Goal: Information Seeking & Learning: Learn about a topic

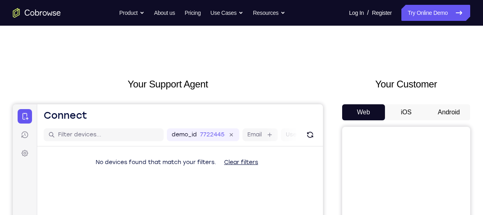
scroll to position [39, 0]
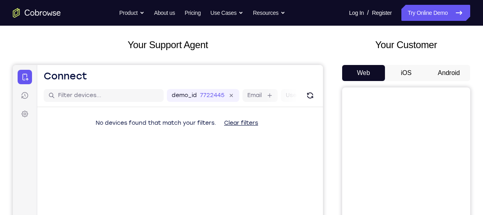
click at [450, 77] on button "Android" at bounding box center [448, 73] width 43 height 16
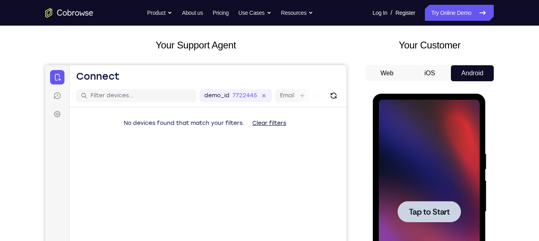
scroll to position [66, 0]
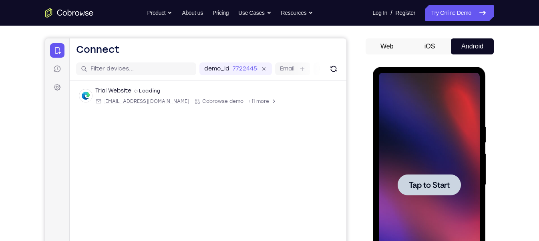
click at [431, 155] on div at bounding box center [428, 185] width 101 height 224
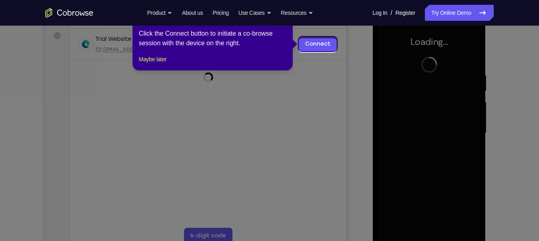
scroll to position [118, 0]
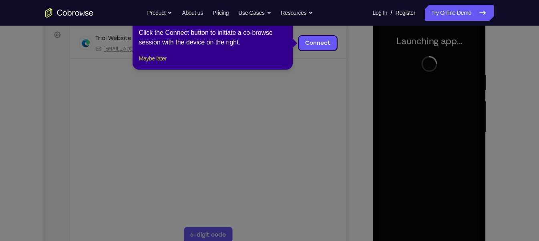
click at [157, 63] on button "Maybe later" at bounding box center [153, 59] width 28 height 10
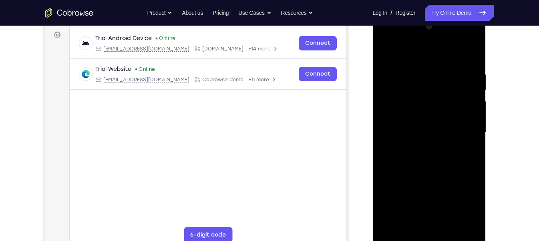
scroll to position [121, 0]
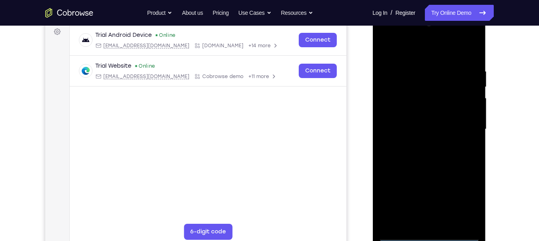
click at [428, 214] on div at bounding box center [428, 129] width 101 height 224
click at [467, 201] on div at bounding box center [428, 129] width 101 height 224
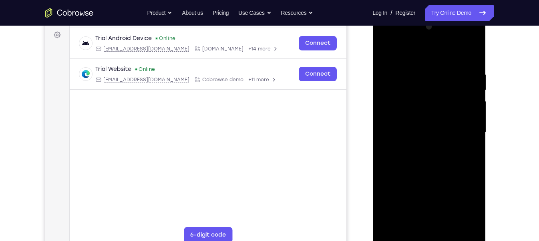
scroll to position [118, 0]
click at [384, 36] on div at bounding box center [428, 133] width 101 height 224
click at [460, 131] on div at bounding box center [428, 133] width 101 height 224
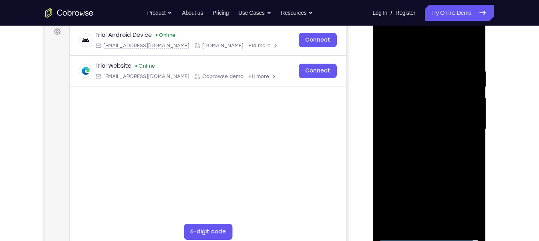
scroll to position [122, 0]
click at [420, 143] on div at bounding box center [428, 129] width 101 height 224
click at [413, 125] on div at bounding box center [428, 129] width 101 height 224
click at [466, 92] on div at bounding box center [428, 129] width 101 height 224
click at [406, 98] on div at bounding box center [428, 129] width 101 height 224
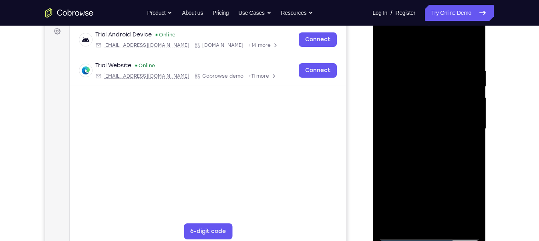
click at [402, 110] on div at bounding box center [428, 129] width 101 height 224
click at [401, 129] on div at bounding box center [428, 129] width 101 height 224
click at [417, 153] on div at bounding box center [428, 129] width 101 height 224
click at [432, 148] on div at bounding box center [428, 129] width 101 height 224
click at [450, 167] on div at bounding box center [428, 129] width 101 height 224
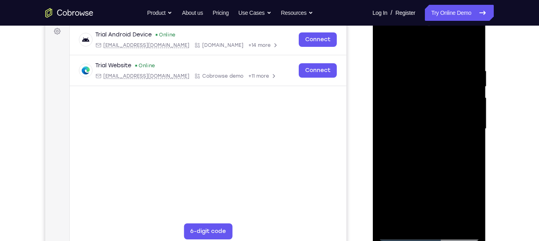
click at [448, 214] on div at bounding box center [428, 129] width 101 height 224
click at [445, 169] on div at bounding box center [428, 129] width 101 height 224
click at [468, 114] on div at bounding box center [428, 129] width 101 height 224
click at [425, 214] on div at bounding box center [428, 129] width 101 height 224
click at [407, 214] on div at bounding box center [428, 129] width 101 height 224
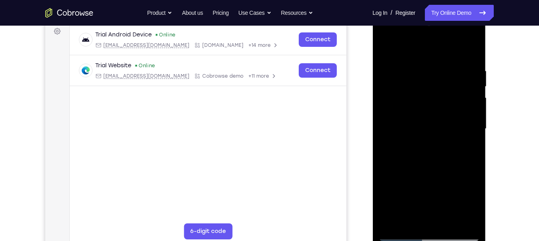
click at [449, 175] on div at bounding box center [428, 129] width 101 height 224
click at [473, 214] on div at bounding box center [428, 129] width 101 height 224
click at [452, 173] on div at bounding box center [428, 129] width 101 height 224
drag, startPoint x: 473, startPoint y: 154, endPoint x: 428, endPoint y: 158, distance: 44.5
click at [428, 158] on div at bounding box center [428, 129] width 101 height 224
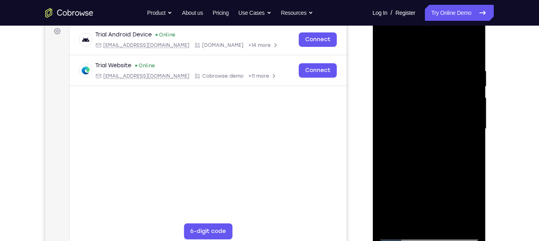
click at [464, 156] on div at bounding box center [428, 129] width 101 height 224
click at [384, 174] on div at bounding box center [428, 129] width 101 height 224
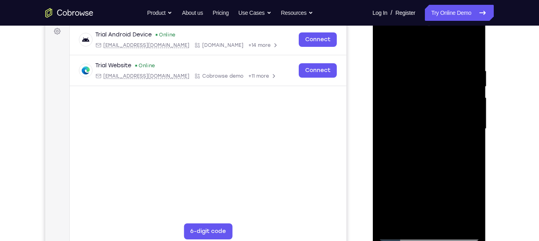
click at [393, 156] on div at bounding box center [428, 129] width 101 height 224
click at [433, 205] on div at bounding box center [428, 129] width 101 height 224
click at [466, 142] on div at bounding box center [428, 129] width 101 height 224
click at [383, 46] on div at bounding box center [428, 129] width 101 height 224
click at [385, 45] on div at bounding box center [428, 129] width 101 height 224
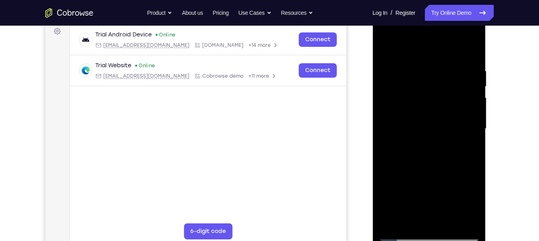
click at [473, 46] on div at bounding box center [428, 129] width 101 height 224
click at [387, 48] on div at bounding box center [428, 129] width 101 height 224
click at [419, 63] on div at bounding box center [428, 129] width 101 height 224
click at [469, 143] on div at bounding box center [428, 129] width 101 height 224
click at [472, 176] on div at bounding box center [428, 129] width 101 height 224
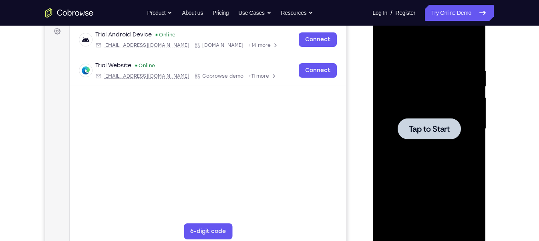
click at [440, 148] on div at bounding box center [428, 129] width 101 height 224
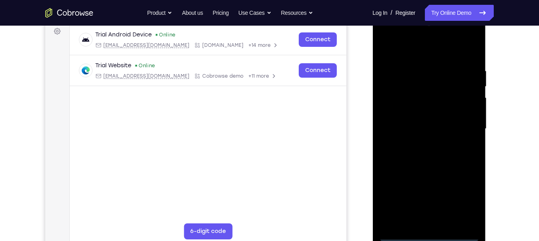
scroll to position [157, 0]
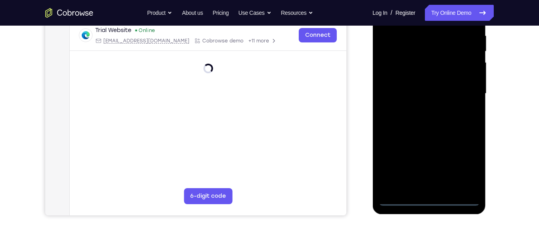
click at [428, 202] on div at bounding box center [428, 94] width 101 height 224
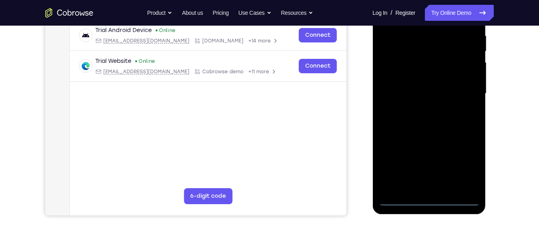
scroll to position [147, 0]
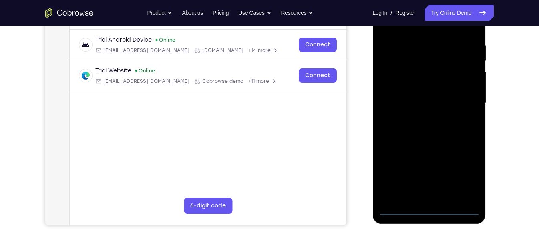
click at [460, 167] on div at bounding box center [428, 103] width 101 height 224
click at [463, 175] on div at bounding box center [428, 103] width 101 height 224
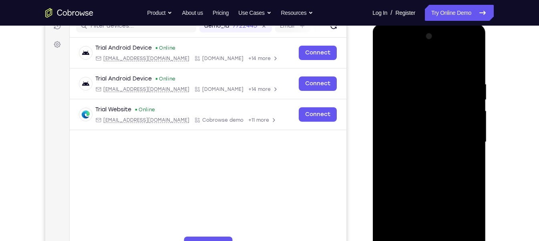
scroll to position [114, 0]
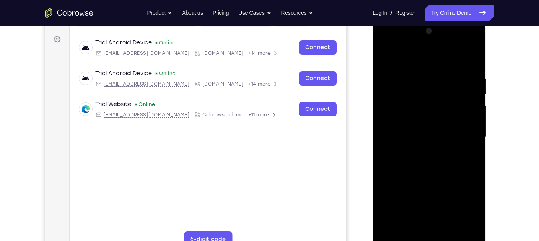
click at [387, 44] on div at bounding box center [428, 137] width 101 height 224
click at [460, 134] on div at bounding box center [428, 137] width 101 height 224
click at [419, 150] on div at bounding box center [428, 137] width 101 height 224
click at [447, 127] on div at bounding box center [428, 137] width 101 height 224
click at [439, 120] on div at bounding box center [428, 137] width 101 height 224
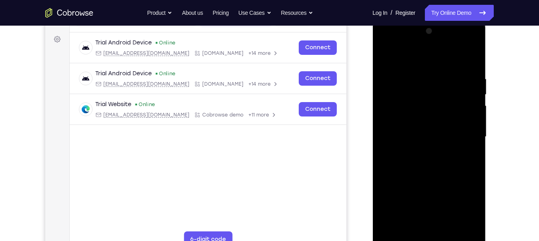
click at [429, 133] on div at bounding box center [428, 137] width 101 height 224
click at [441, 160] on div at bounding box center [428, 137] width 101 height 224
click at [433, 158] on div at bounding box center [428, 137] width 101 height 224
drag, startPoint x: 420, startPoint y: 60, endPoint x: 792, endPoint y: 44, distance: 372.2
click at [419, 25] on div at bounding box center [428, 137] width 101 height 224
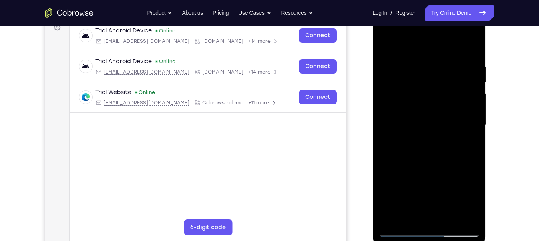
scroll to position [122, 0]
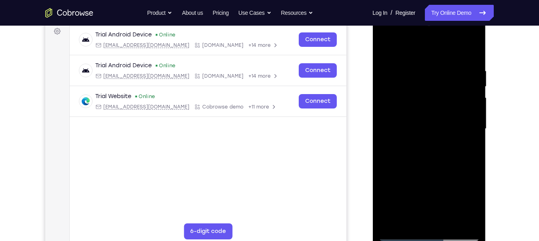
click at [473, 60] on div at bounding box center [428, 129] width 101 height 224
click at [421, 65] on div at bounding box center [428, 129] width 101 height 224
click at [474, 108] on div at bounding box center [428, 129] width 101 height 224
click at [385, 126] on div at bounding box center [428, 129] width 101 height 224
click at [474, 132] on div at bounding box center [428, 129] width 101 height 224
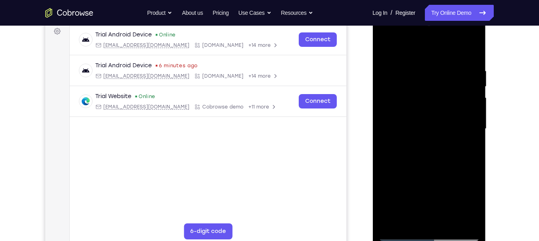
click at [469, 52] on div at bounding box center [428, 129] width 101 height 224
click at [448, 214] on div at bounding box center [428, 129] width 101 height 224
click at [433, 167] on div at bounding box center [428, 129] width 101 height 224
click at [447, 142] on div at bounding box center [428, 129] width 101 height 224
click at [426, 188] on div at bounding box center [428, 129] width 101 height 224
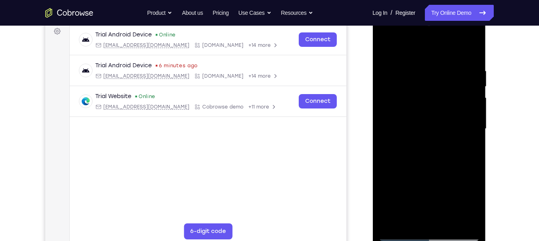
drag, startPoint x: 455, startPoint y: 78, endPoint x: 451, endPoint y: 117, distance: 39.5
click at [451, 117] on div at bounding box center [428, 129] width 101 height 224
click at [453, 85] on div at bounding box center [428, 129] width 101 height 224
click at [472, 49] on div at bounding box center [428, 129] width 101 height 224
click at [386, 48] on div at bounding box center [428, 129] width 101 height 224
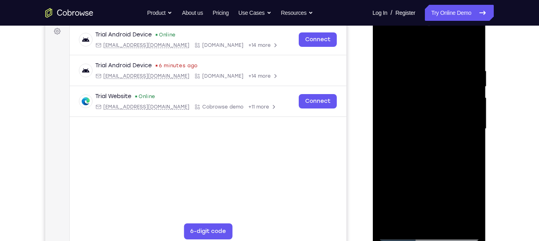
click at [426, 117] on div at bounding box center [428, 129] width 101 height 224
click at [447, 106] on div at bounding box center [428, 129] width 101 height 224
drag, startPoint x: 447, startPoint y: 106, endPoint x: 427, endPoint y: 205, distance: 100.8
click at [427, 205] on div at bounding box center [428, 129] width 101 height 224
drag, startPoint x: 452, startPoint y: 122, endPoint x: 441, endPoint y: 177, distance: 56.0
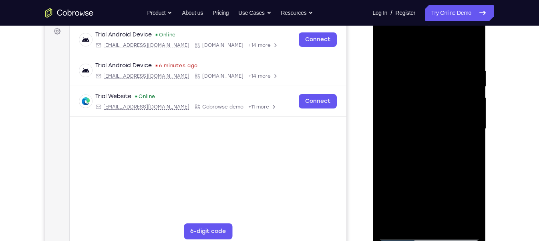
click at [441, 177] on div at bounding box center [428, 129] width 101 height 224
drag, startPoint x: 447, startPoint y: 119, endPoint x: 435, endPoint y: 161, distance: 43.5
click at [435, 161] on div at bounding box center [428, 129] width 101 height 224
drag, startPoint x: 456, startPoint y: 121, endPoint x: 447, endPoint y: 181, distance: 60.7
click at [447, 181] on div at bounding box center [428, 129] width 101 height 224
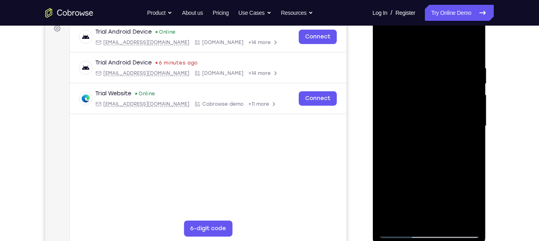
scroll to position [125, 0]
click at [384, 46] on div at bounding box center [428, 126] width 101 height 224
click at [387, 45] on div at bounding box center [428, 126] width 101 height 224
drag, startPoint x: 453, startPoint y: 127, endPoint x: 435, endPoint y: 127, distance: 17.6
click at [435, 127] on div at bounding box center [428, 126] width 101 height 224
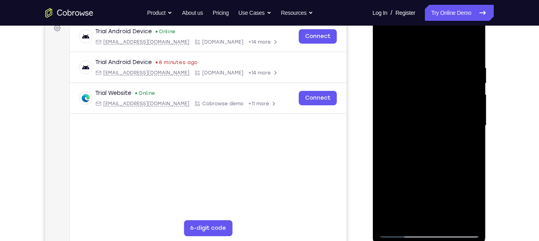
click at [385, 144] on div at bounding box center [428, 126] width 101 height 224
click at [441, 62] on div at bounding box center [428, 126] width 101 height 224
drag, startPoint x: 473, startPoint y: 85, endPoint x: 395, endPoint y: 74, distance: 79.2
click at [395, 74] on div at bounding box center [428, 126] width 101 height 224
click at [467, 93] on div at bounding box center [428, 126] width 101 height 224
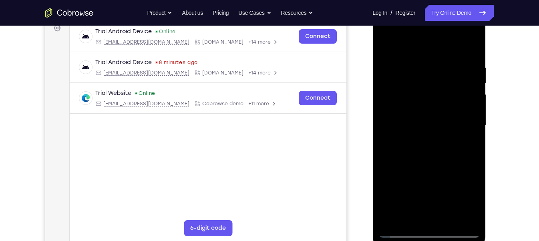
click at [431, 158] on div at bounding box center [428, 126] width 101 height 224
click at [428, 112] on div at bounding box center [428, 126] width 101 height 224
click at [405, 201] on div at bounding box center [428, 126] width 101 height 224
click at [402, 79] on div at bounding box center [428, 126] width 101 height 224
click at [435, 214] on div at bounding box center [428, 126] width 101 height 224
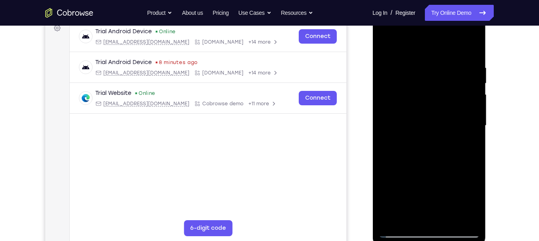
click at [447, 214] on div at bounding box center [428, 126] width 101 height 224
drag, startPoint x: 438, startPoint y: 145, endPoint x: 427, endPoint y: 188, distance: 44.1
click at [427, 189] on div at bounding box center [428, 126] width 101 height 224
click at [422, 113] on div at bounding box center [428, 126] width 101 height 224
click at [418, 214] on div at bounding box center [428, 126] width 101 height 224
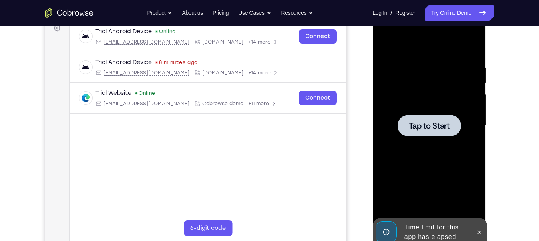
click at [440, 119] on div at bounding box center [428, 125] width 63 height 21
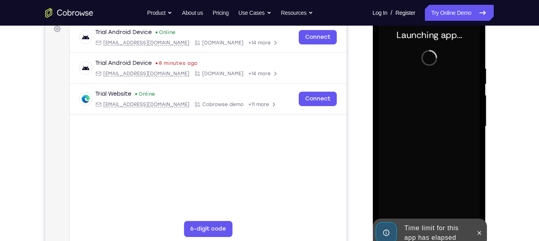
scroll to position [123, 0]
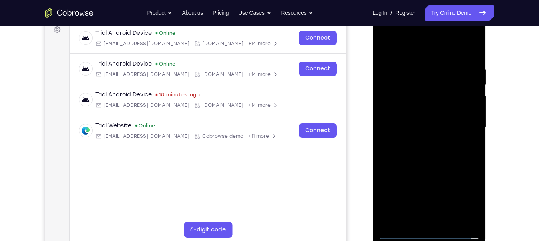
click at [428, 214] on div at bounding box center [428, 127] width 101 height 224
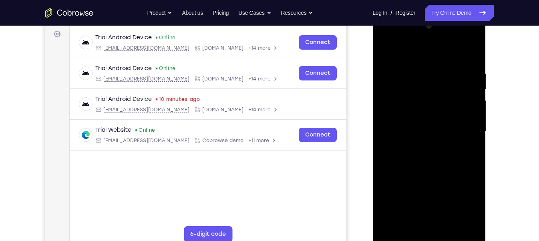
click at [461, 205] on div at bounding box center [428, 132] width 101 height 224
click at [383, 34] on div at bounding box center [428, 132] width 101 height 224
click at [461, 128] on div at bounding box center [428, 132] width 101 height 224
click at [437, 214] on div at bounding box center [428, 132] width 101 height 224
click at [410, 120] on div at bounding box center [428, 132] width 101 height 224
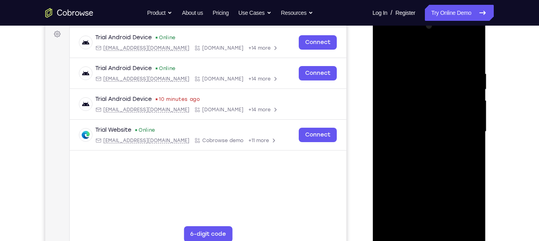
click at [412, 97] on div at bounding box center [428, 132] width 101 height 224
click at [414, 116] on div at bounding box center [428, 132] width 101 height 224
click at [412, 130] on div at bounding box center [428, 132] width 101 height 224
click at [412, 169] on div at bounding box center [428, 132] width 101 height 224
click at [447, 214] on div at bounding box center [428, 132] width 101 height 224
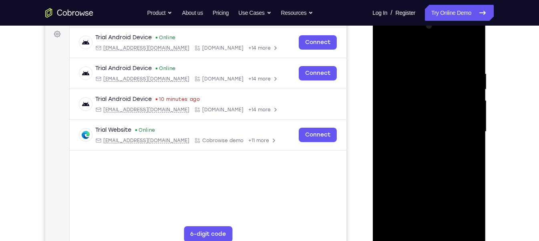
click at [435, 175] on div at bounding box center [428, 132] width 101 height 224
click at [447, 117] on div at bounding box center [428, 132] width 101 height 224
click at [415, 214] on div at bounding box center [428, 132] width 101 height 224
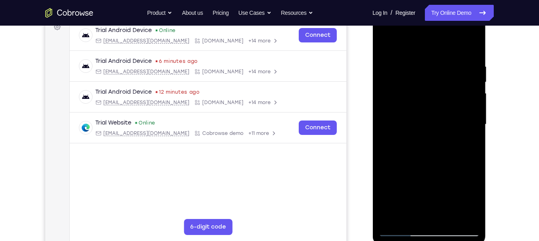
scroll to position [128, 0]
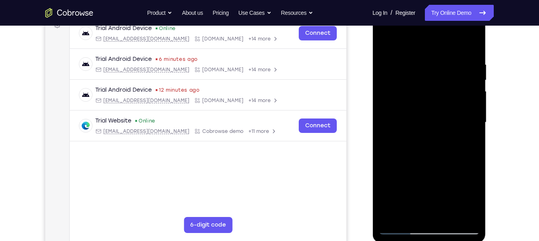
click at [399, 42] on div at bounding box center [428, 122] width 101 height 224
drag, startPoint x: 451, startPoint y: 136, endPoint x: 459, endPoint y: 93, distance: 43.5
click at [459, 93] on div at bounding box center [428, 122] width 101 height 224
drag, startPoint x: 459, startPoint y: 93, endPoint x: 443, endPoint y: 166, distance: 74.6
click at [443, 166] on div at bounding box center [428, 122] width 101 height 224
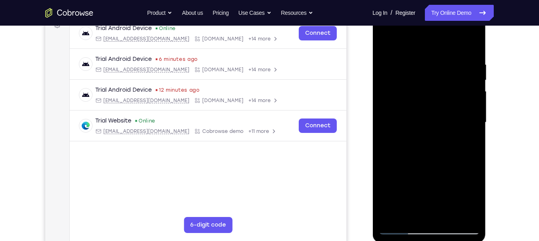
click at [385, 40] on div at bounding box center [428, 122] width 101 height 224
drag, startPoint x: 395, startPoint y: 82, endPoint x: 380, endPoint y: 152, distance: 72.5
click at [380, 152] on div at bounding box center [428, 122] width 101 height 224
drag, startPoint x: 409, startPoint y: 132, endPoint x: 407, endPoint y: 171, distance: 38.9
click at [407, 171] on div at bounding box center [428, 122] width 101 height 224
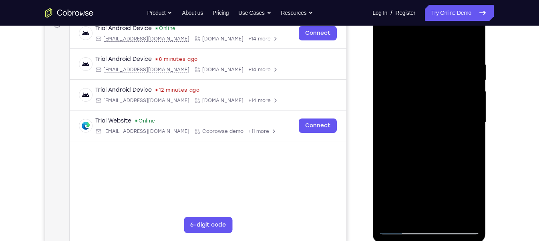
drag, startPoint x: 435, startPoint y: 112, endPoint x: 411, endPoint y: 202, distance: 93.4
click at [411, 202] on div at bounding box center [428, 122] width 101 height 224
drag, startPoint x: 427, startPoint y: 177, endPoint x: 424, endPoint y: 195, distance: 18.4
click at [424, 195] on div at bounding box center [428, 122] width 101 height 224
drag, startPoint x: 449, startPoint y: 127, endPoint x: 436, endPoint y: 182, distance: 56.4
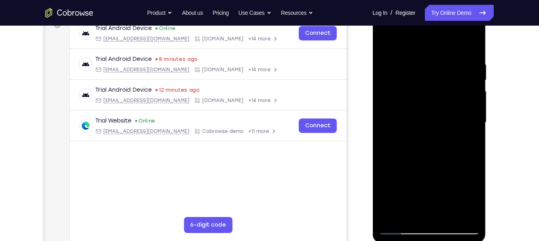
click at [436, 182] on div at bounding box center [428, 122] width 101 height 224
drag, startPoint x: 453, startPoint y: 79, endPoint x: 435, endPoint y: 167, distance: 89.5
click at [435, 167] on div at bounding box center [428, 122] width 101 height 224
drag, startPoint x: 426, startPoint y: 123, endPoint x: 401, endPoint y: 205, distance: 85.5
click at [401, 205] on div at bounding box center [428, 122] width 101 height 224
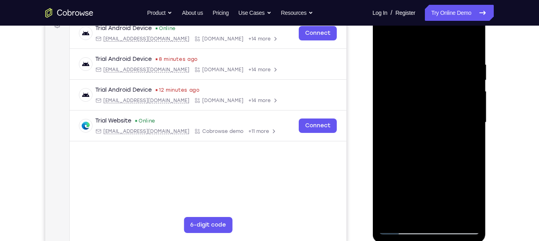
drag, startPoint x: 455, startPoint y: 118, endPoint x: 436, endPoint y: 171, distance: 56.3
click at [436, 171] on div at bounding box center [428, 122] width 101 height 224
drag, startPoint x: 452, startPoint y: 118, endPoint x: 440, endPoint y: 169, distance: 51.8
click at [440, 169] on div at bounding box center [428, 122] width 101 height 224
drag, startPoint x: 455, startPoint y: 107, endPoint x: 445, endPoint y: 181, distance: 74.2
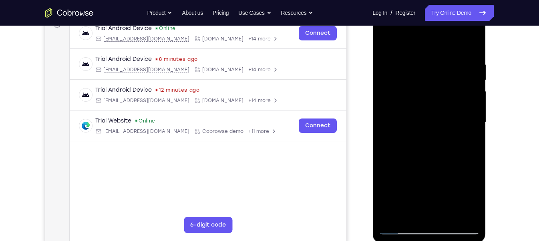
click at [445, 181] on div at bounding box center [428, 122] width 101 height 224
drag, startPoint x: 453, startPoint y: 124, endPoint x: 445, endPoint y: 179, distance: 55.3
click at [445, 179] on div at bounding box center [428, 122] width 101 height 224
drag, startPoint x: 451, startPoint y: 124, endPoint x: 433, endPoint y: 210, distance: 87.9
click at [433, 210] on div at bounding box center [428, 122] width 101 height 224
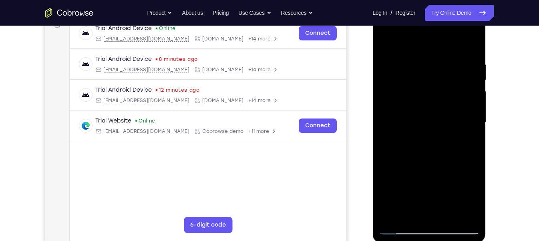
drag, startPoint x: 462, startPoint y: 83, endPoint x: 445, endPoint y: 164, distance: 83.1
click at [445, 164] on div at bounding box center [428, 122] width 101 height 224
drag, startPoint x: 464, startPoint y: 70, endPoint x: 451, endPoint y: 141, distance: 72.9
click at [451, 141] on div at bounding box center [428, 122] width 101 height 224
drag, startPoint x: 421, startPoint y: 106, endPoint x: 423, endPoint y: 177, distance: 71.3
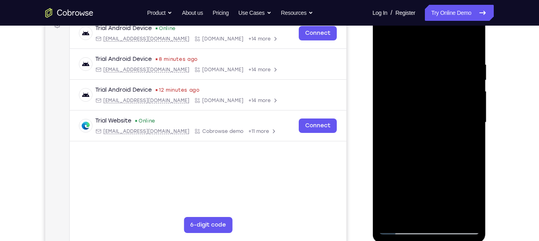
click at [423, 177] on div at bounding box center [428, 122] width 101 height 224
click at [399, 42] on div at bounding box center [428, 122] width 101 height 224
drag, startPoint x: 419, startPoint y: 148, endPoint x: 419, endPoint y: 138, distance: 10.4
click at [419, 139] on div at bounding box center [428, 122] width 101 height 224
click at [417, 147] on div at bounding box center [428, 122] width 101 height 224
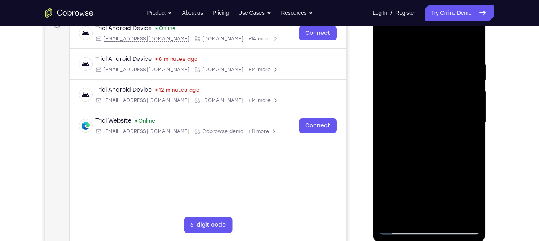
drag, startPoint x: 436, startPoint y: 128, endPoint x: 429, endPoint y: 152, distance: 25.6
click at [429, 152] on div at bounding box center [428, 122] width 101 height 224
click at [475, 125] on div at bounding box center [428, 122] width 101 height 224
click at [468, 125] on div at bounding box center [428, 122] width 101 height 224
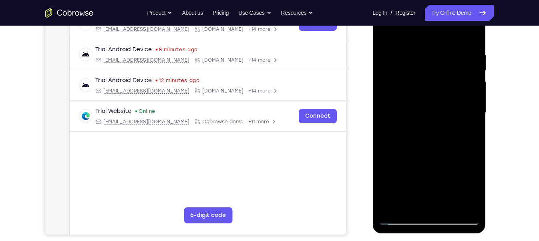
scroll to position [138, 0]
click at [475, 115] on div at bounding box center [428, 112] width 101 height 224
click at [472, 116] on div at bounding box center [428, 112] width 101 height 224
click at [386, 30] on div at bounding box center [428, 112] width 101 height 224
drag, startPoint x: 459, startPoint y: 154, endPoint x: 462, endPoint y: 107, distance: 47.3
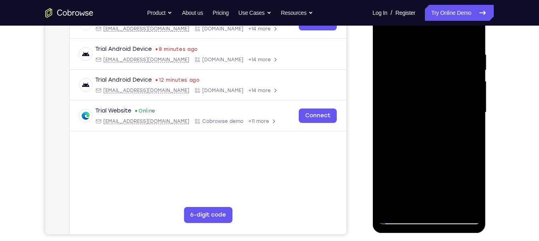
click at [462, 107] on div at bounding box center [428, 112] width 101 height 224
click at [463, 147] on div at bounding box center [428, 112] width 101 height 224
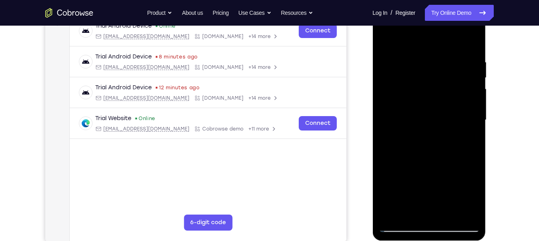
drag, startPoint x: 471, startPoint y: 98, endPoint x: 467, endPoint y: 136, distance: 38.2
click at [467, 136] on div at bounding box center [428, 120] width 101 height 224
drag, startPoint x: 462, startPoint y: 141, endPoint x: 477, endPoint y: 66, distance: 76.8
click at [477, 66] on div at bounding box center [428, 120] width 101 height 224
drag, startPoint x: 435, startPoint y: 88, endPoint x: 431, endPoint y: 113, distance: 25.5
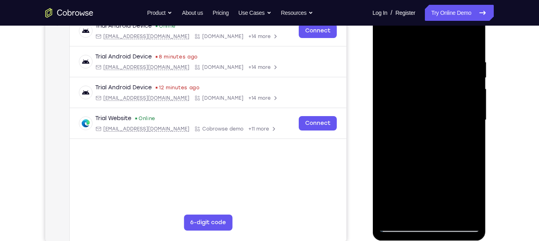
click at [431, 113] on div at bounding box center [428, 120] width 101 height 224
click at [474, 102] on div at bounding box center [428, 120] width 101 height 224
drag, startPoint x: 456, startPoint y: 100, endPoint x: 452, endPoint y: 127, distance: 27.5
click at [452, 127] on div at bounding box center [428, 120] width 101 height 224
click at [473, 126] on div at bounding box center [428, 120] width 101 height 224
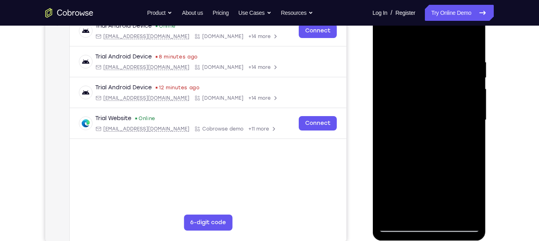
click at [386, 38] on div at bounding box center [428, 120] width 101 height 224
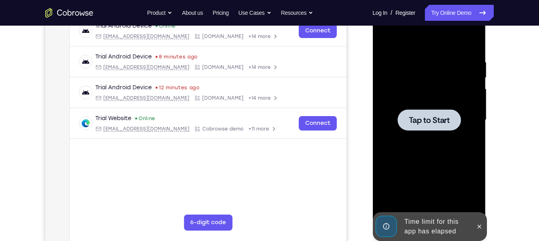
click at [451, 129] on div at bounding box center [428, 119] width 63 height 21
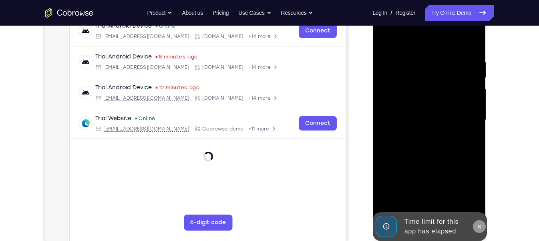
click at [478, 214] on icon at bounding box center [478, 226] width 6 height 6
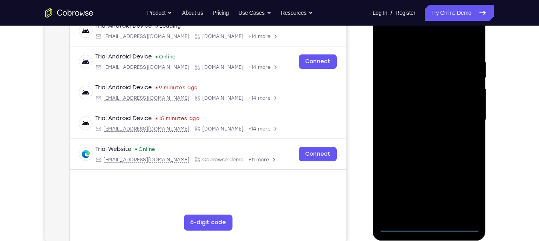
click at [483, 173] on div "Your Support Agent Your Customer Web iOS Android Next Steps We’d be happy to gi…" at bounding box center [269, 159] width 512 height 528
click at [430, 214] on div at bounding box center [428, 120] width 101 height 224
click at [464, 189] on div at bounding box center [428, 120] width 101 height 224
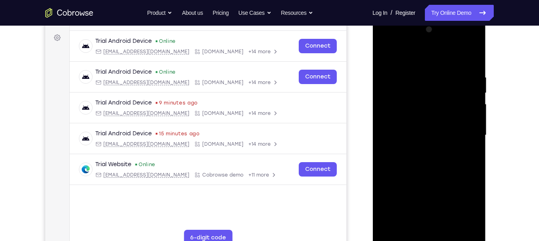
scroll to position [115, 0]
click at [392, 42] on div at bounding box center [428, 135] width 101 height 224
click at [464, 130] on div at bounding box center [428, 135] width 101 height 224
click at [420, 149] on div at bounding box center [428, 135] width 101 height 224
click at [457, 122] on div at bounding box center [428, 135] width 101 height 224
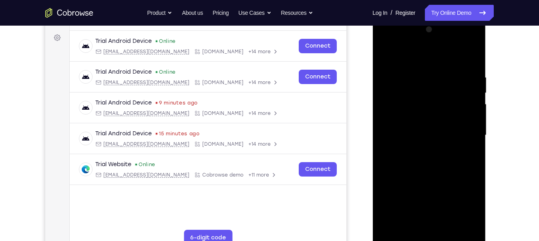
click at [441, 116] on div at bounding box center [428, 135] width 101 height 224
click at [434, 134] on div at bounding box center [428, 135] width 101 height 224
click at [419, 164] on div at bounding box center [428, 135] width 101 height 224
click at [430, 158] on div at bounding box center [428, 135] width 101 height 224
click at [430, 170] on div at bounding box center [428, 135] width 101 height 224
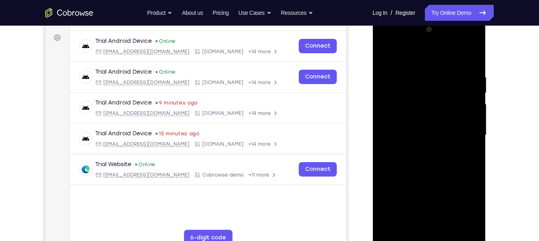
drag, startPoint x: 436, startPoint y: 175, endPoint x: 451, endPoint y: 83, distance: 93.3
click at [451, 83] on div at bounding box center [428, 135] width 101 height 224
drag, startPoint x: 423, startPoint y: 184, endPoint x: 457, endPoint y: 51, distance: 136.7
click at [457, 51] on div at bounding box center [428, 135] width 101 height 224
drag, startPoint x: 432, startPoint y: 190, endPoint x: 446, endPoint y: 123, distance: 68.3
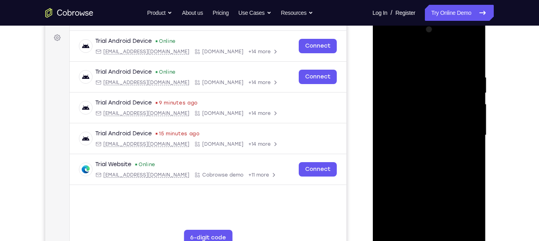
click at [446, 123] on div at bounding box center [428, 135] width 101 height 224
drag, startPoint x: 436, startPoint y: 190, endPoint x: 467, endPoint y: 62, distance: 131.1
click at [467, 62] on div at bounding box center [428, 135] width 101 height 224
drag, startPoint x: 435, startPoint y: 176, endPoint x: 441, endPoint y: 131, distance: 45.1
click at [441, 131] on div at bounding box center [428, 135] width 101 height 224
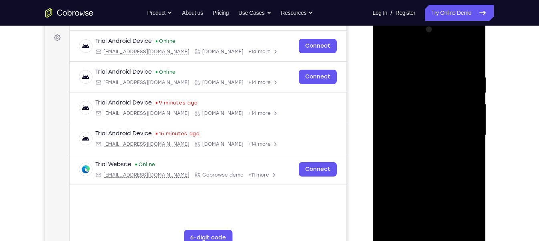
drag, startPoint x: 433, startPoint y: 200, endPoint x: 445, endPoint y: 141, distance: 60.3
click at [437, 170] on div at bounding box center [428, 135] width 101 height 224
drag, startPoint x: 431, startPoint y: 195, endPoint x: 459, endPoint y: 72, distance: 126.0
click at [459, 72] on div at bounding box center [428, 135] width 101 height 224
drag, startPoint x: 445, startPoint y: 177, endPoint x: 463, endPoint y: 105, distance: 73.7
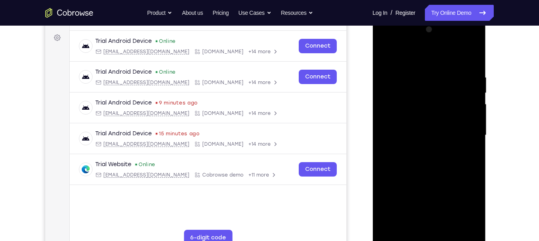
click at [463, 105] on div at bounding box center [428, 135] width 101 height 224
drag, startPoint x: 429, startPoint y: 178, endPoint x: 435, endPoint y: 144, distance: 34.4
click at [435, 144] on div at bounding box center [428, 135] width 101 height 224
click at [407, 214] on div at bounding box center [428, 135] width 101 height 224
click at [430, 54] on div at bounding box center [428, 135] width 101 height 224
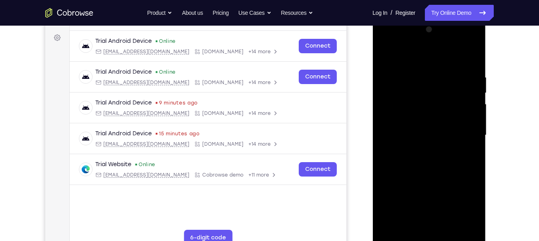
click at [411, 96] on div at bounding box center [428, 135] width 101 height 224
drag, startPoint x: 436, startPoint y: 94, endPoint x: 421, endPoint y: 144, distance: 53.1
click at [421, 144] on div at bounding box center [428, 135] width 101 height 224
click at [386, 53] on div at bounding box center [428, 135] width 101 height 224
click at [469, 53] on div at bounding box center [428, 135] width 101 height 224
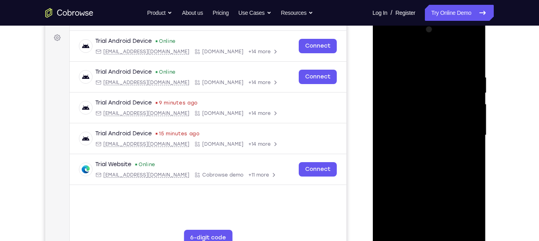
click at [393, 214] on div at bounding box center [428, 135] width 101 height 224
click at [447, 214] on div at bounding box center [428, 135] width 101 height 224
click at [428, 180] on div at bounding box center [428, 135] width 101 height 224
drag, startPoint x: 418, startPoint y: 194, endPoint x: 420, endPoint y: 150, distance: 43.7
click at [420, 150] on div at bounding box center [428, 135] width 101 height 224
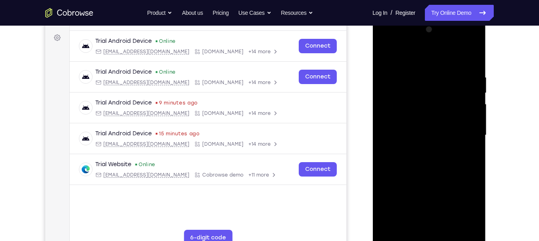
drag, startPoint x: 417, startPoint y: 215, endPoint x: 424, endPoint y: 180, distance: 35.1
click at [424, 180] on div at bounding box center [428, 135] width 101 height 224
drag, startPoint x: 414, startPoint y: 211, endPoint x: 417, endPoint y: 145, distance: 66.1
click at [417, 145] on div at bounding box center [428, 135] width 101 height 224
drag, startPoint x: 409, startPoint y: 207, endPoint x: 425, endPoint y: 148, distance: 60.7
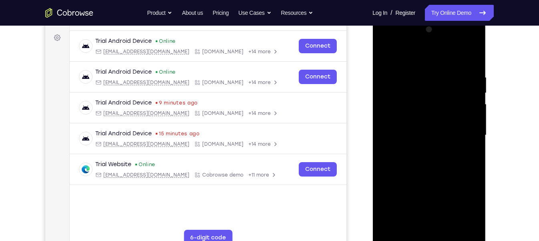
click at [425, 148] on div at bounding box center [428, 135] width 101 height 224
drag, startPoint x: 425, startPoint y: 195, endPoint x: 430, endPoint y: 173, distance: 21.7
click at [430, 173] on div at bounding box center [428, 135] width 101 height 224
click at [411, 187] on div at bounding box center [428, 135] width 101 height 224
drag, startPoint x: 442, startPoint y: 97, endPoint x: 423, endPoint y: 192, distance: 96.9
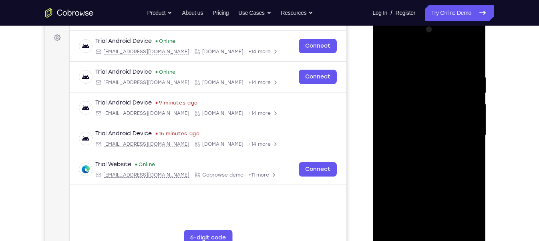
click at [423, 192] on div at bounding box center [428, 135] width 101 height 224
drag, startPoint x: 437, startPoint y: 108, endPoint x: 429, endPoint y: 153, distance: 45.4
click at [429, 153] on div at bounding box center [428, 135] width 101 height 224
drag, startPoint x: 457, startPoint y: 86, endPoint x: 454, endPoint y: 97, distance: 11.2
click at [454, 97] on div at bounding box center [428, 135] width 101 height 224
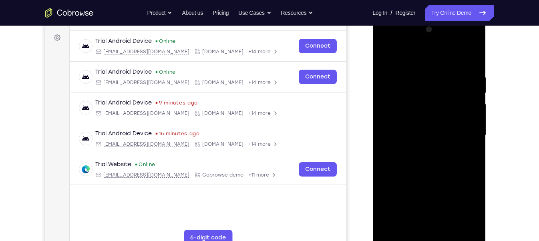
drag, startPoint x: 465, startPoint y: 104, endPoint x: 459, endPoint y: 124, distance: 20.4
click at [459, 124] on div at bounding box center [428, 135] width 101 height 224
drag, startPoint x: 453, startPoint y: 110, endPoint x: 434, endPoint y: 176, distance: 68.0
click at [434, 176] on div at bounding box center [428, 135] width 101 height 224
drag, startPoint x: 445, startPoint y: 132, endPoint x: 439, endPoint y: 174, distance: 42.6
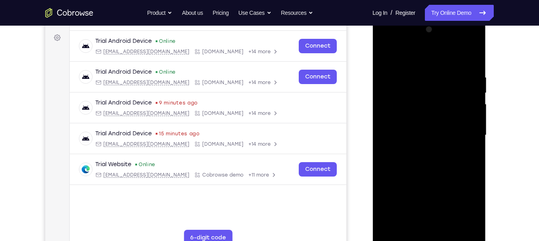
click at [439, 174] on div at bounding box center [428, 135] width 101 height 224
drag, startPoint x: 429, startPoint y: 114, endPoint x: 425, endPoint y: 172, distance: 57.8
click at [425, 172] on div at bounding box center [428, 135] width 101 height 224
drag, startPoint x: 440, startPoint y: 123, endPoint x: 428, endPoint y: 176, distance: 54.6
click at [428, 176] on div at bounding box center [428, 135] width 101 height 224
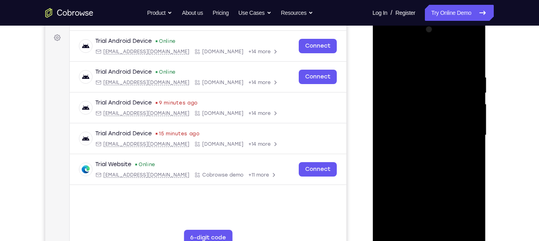
drag, startPoint x: 459, startPoint y: 108, endPoint x: 443, endPoint y: 185, distance: 79.1
click at [443, 185] on div at bounding box center [428, 135] width 101 height 224
drag, startPoint x: 445, startPoint y: 123, endPoint x: 439, endPoint y: 184, distance: 60.8
click at [439, 184] on div at bounding box center [428, 135] width 101 height 224
drag, startPoint x: 450, startPoint y: 118, endPoint x: 428, endPoint y: 216, distance: 99.8
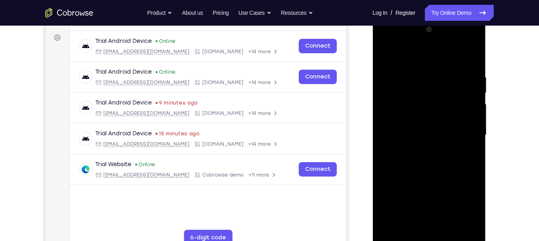
click at [428, 214] on div at bounding box center [428, 135] width 101 height 224
drag, startPoint x: 434, startPoint y: 100, endPoint x: 428, endPoint y: 151, distance: 51.2
click at [428, 151] on div at bounding box center [428, 135] width 101 height 224
drag, startPoint x: 426, startPoint y: 182, endPoint x: 439, endPoint y: 87, distance: 95.8
click at [439, 87] on div at bounding box center [428, 135] width 101 height 224
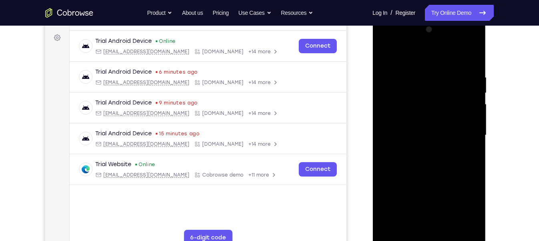
drag, startPoint x: 439, startPoint y: 92, endPoint x: 432, endPoint y: 137, distance: 45.7
click at [432, 137] on div at bounding box center [428, 135] width 101 height 224
drag, startPoint x: 456, startPoint y: 107, endPoint x: 455, endPoint y: 147, distance: 40.0
click at [455, 147] on div at bounding box center [428, 135] width 101 height 224
drag, startPoint x: 460, startPoint y: 106, endPoint x: 447, endPoint y: 170, distance: 65.2
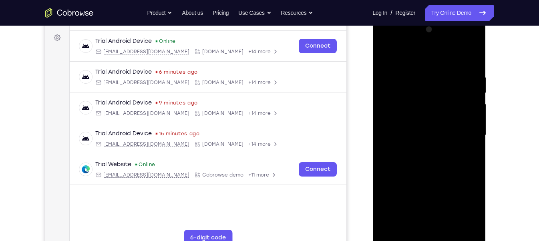
click at [447, 170] on div at bounding box center [428, 135] width 101 height 224
drag, startPoint x: 442, startPoint y: 150, endPoint x: 441, endPoint y: 184, distance: 33.2
click at [441, 184] on div at bounding box center [428, 135] width 101 height 224
drag, startPoint x: 453, startPoint y: 122, endPoint x: 439, endPoint y: 197, distance: 75.8
click at [439, 197] on div at bounding box center [428, 135] width 101 height 224
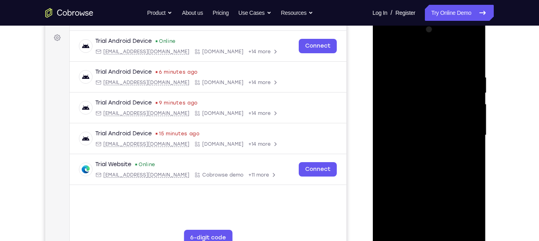
click at [455, 147] on div at bounding box center [428, 135] width 101 height 224
drag, startPoint x: 454, startPoint y: 184, endPoint x: 447, endPoint y: 233, distance: 49.8
click at [447, 214] on div at bounding box center [428, 135] width 101 height 224
click at [387, 56] on div at bounding box center [428, 135] width 101 height 224
drag, startPoint x: 420, startPoint y: 140, endPoint x: 425, endPoint y: 179, distance: 39.5
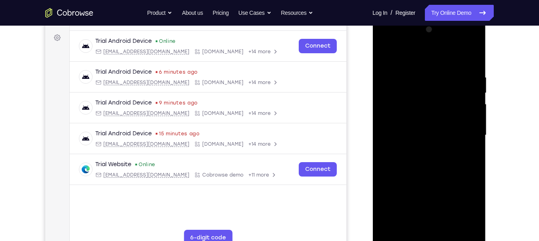
click at [425, 179] on div at bounding box center [428, 135] width 101 height 224
drag, startPoint x: 427, startPoint y: 199, endPoint x: 425, endPoint y: 226, distance: 27.7
click at [426, 214] on div at bounding box center [428, 135] width 101 height 224
drag, startPoint x: 436, startPoint y: 145, endPoint x: 429, endPoint y: 203, distance: 58.5
click at [429, 197] on div at bounding box center [428, 135] width 101 height 224
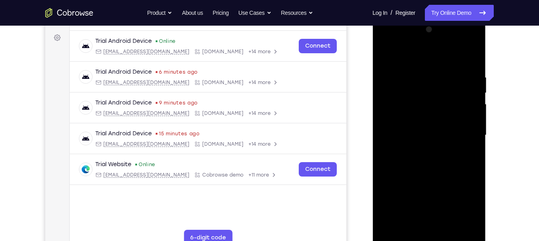
drag, startPoint x: 439, startPoint y: 135, endPoint x: 438, endPoint y: 193, distance: 58.4
click at [438, 193] on div at bounding box center [428, 135] width 101 height 224
click at [384, 52] on div at bounding box center [428, 135] width 101 height 224
drag, startPoint x: 431, startPoint y: 186, endPoint x: 453, endPoint y: 99, distance: 89.6
click at [453, 99] on div at bounding box center [428, 135] width 101 height 224
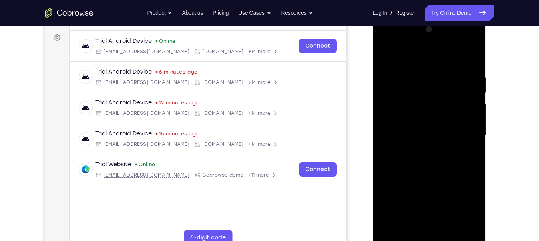
drag, startPoint x: 514, startPoint y: 174, endPoint x: 516, endPoint y: 164, distance: 10.7
click at [483, 164] on div "Your Support Agent Your Customer Web iOS Android Next Steps We’d be happy to gi…" at bounding box center [269, 174] width 512 height 528
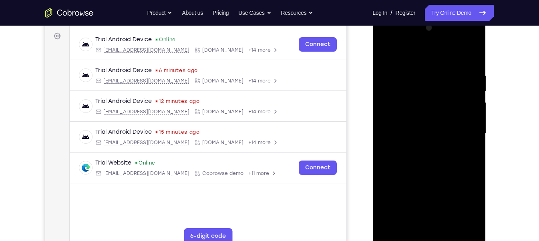
drag
click at [443, 90] on div at bounding box center [428, 134] width 101 height 224
click at [456, 112] on div at bounding box center [428, 134] width 101 height 224
click at [451, 116] on div at bounding box center [428, 134] width 101 height 224
click at [447, 35] on div at bounding box center [428, 134] width 101 height 224
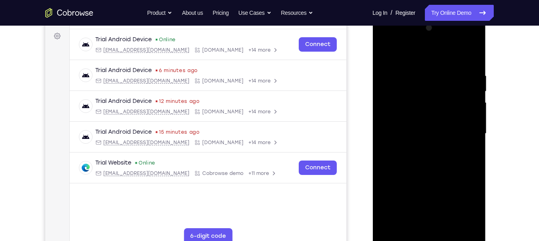
click at [462, 214] on div at bounding box center [428, 134] width 101 height 224
drag, startPoint x: 416, startPoint y: 120, endPoint x: 399, endPoint y: 193, distance: 75.3
click at [399, 193] on div at bounding box center [428, 134] width 101 height 224
click at [372, 203] on div at bounding box center [428, 135] width 113 height 239
click at [449, 166] on div at bounding box center [428, 134] width 101 height 224
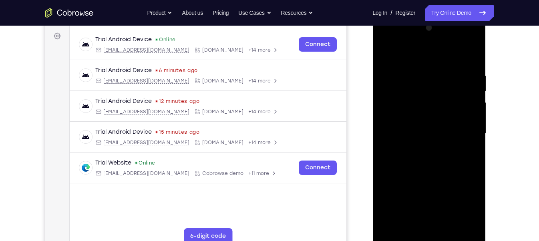
click at [384, 52] on div at bounding box center [428, 134] width 101 height 224
click at [387, 54] on div at bounding box center [428, 134] width 101 height 224
click at [384, 53] on div at bounding box center [428, 134] width 101 height 224
drag, startPoint x: 413, startPoint y: 201, endPoint x: 427, endPoint y: 145, distance: 57.8
click at [427, 145] on div at bounding box center [428, 134] width 101 height 224
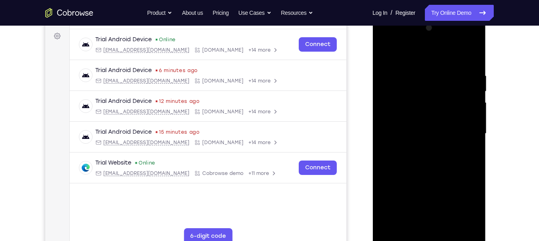
drag, startPoint x: 420, startPoint y: 175, endPoint x: 424, endPoint y: 162, distance: 13.3
click at [421, 169] on div at bounding box center [428, 134] width 101 height 224
drag, startPoint x: 418, startPoint y: 172, endPoint x: 430, endPoint y: 134, distance: 39.2
click at [430, 134] on div at bounding box center [428, 134] width 101 height 224
drag, startPoint x: 435, startPoint y: 99, endPoint x: 422, endPoint y: 179, distance: 80.3
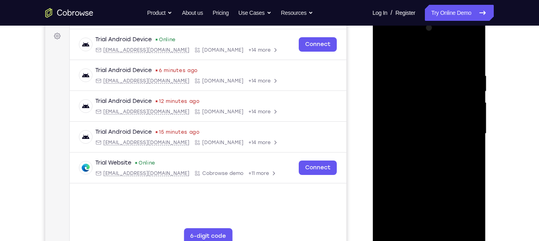
click at [422, 179] on div at bounding box center [428, 134] width 101 height 224
click at [402, 168] on div at bounding box center [428, 134] width 101 height 224
drag, startPoint x: 439, startPoint y: 142, endPoint x: 427, endPoint y: 187, distance: 46.3
click at [427, 187] on div at bounding box center [428, 134] width 101 height 224
click at [387, 51] on div at bounding box center [428, 134] width 101 height 224
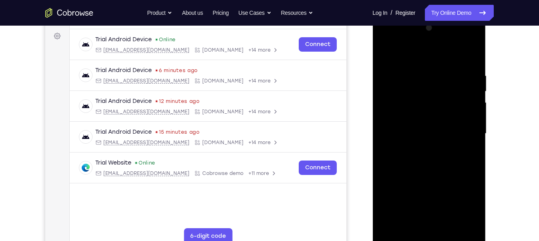
click at [386, 52] on div at bounding box center [428, 134] width 101 height 224
drag, startPoint x: 452, startPoint y: 120, endPoint x: 451, endPoint y: 134, distance: 13.2
click at [451, 134] on div at bounding box center [428, 134] width 101 height 224
click at [391, 214] on div at bounding box center [428, 134] width 101 height 224
drag, startPoint x: 446, startPoint y: 193, endPoint x: 447, endPoint y: 158, distance: 34.9
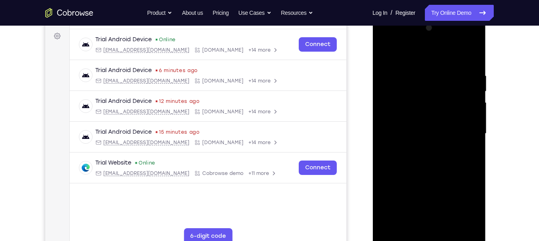
click at [447, 158] on div at bounding box center [428, 134] width 101 height 224
drag, startPoint x: 445, startPoint y: 171, endPoint x: 461, endPoint y: 76, distance: 96.6
click at [461, 76] on div at bounding box center [428, 134] width 101 height 224
drag, startPoint x: 445, startPoint y: 189, endPoint x: 480, endPoint y: 68, distance: 126.0
click at [480, 68] on div at bounding box center [428, 135] width 113 height 239
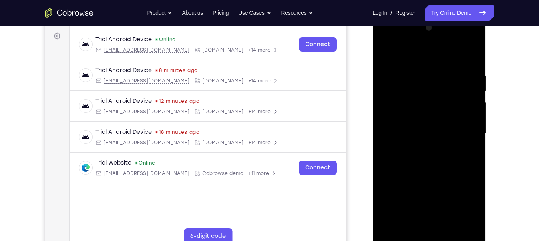
drag, startPoint x: 436, startPoint y: 154, endPoint x: 459, endPoint y: 96, distance: 62.2
click at [459, 96] on div at bounding box center [428, 134] width 101 height 224
drag, startPoint x: 439, startPoint y: 194, endPoint x: 459, endPoint y: 114, distance: 82.2
click at [458, 120] on div at bounding box center [428, 134] width 101 height 224
drag, startPoint x: 443, startPoint y: 154, endPoint x: 452, endPoint y: 119, distance: 36.2
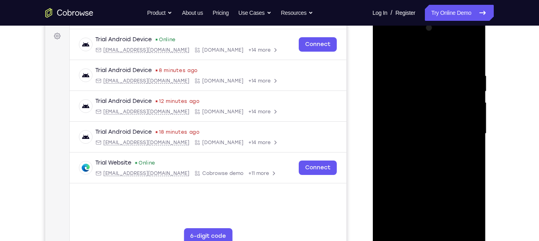
click at [452, 119] on div at bounding box center [428, 134] width 101 height 224
drag, startPoint x: 453, startPoint y: 133, endPoint x: 459, endPoint y: 76, distance: 57.6
click at [460, 76] on div at bounding box center [428, 134] width 101 height 224
drag, startPoint x: 442, startPoint y: 157, endPoint x: 451, endPoint y: 79, distance: 78.5
click at [451, 79] on div at bounding box center [428, 134] width 101 height 224
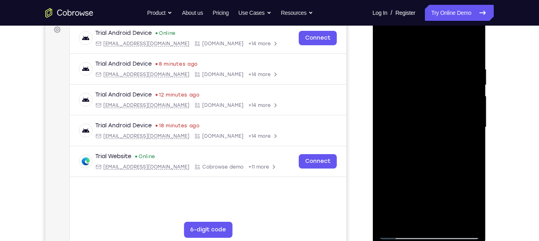
scroll to position [130, 0]
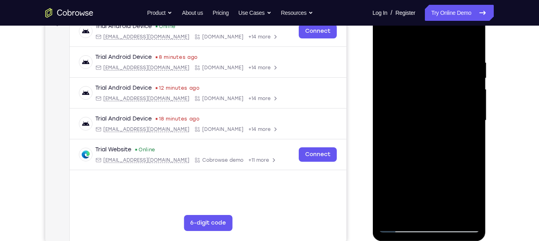
drag, startPoint x: 460, startPoint y: 165, endPoint x: 461, endPoint y: 108, distance: 56.4
click at [461, 108] on div at bounding box center [428, 120] width 101 height 224
drag, startPoint x: 440, startPoint y: 149, endPoint x: 449, endPoint y: 74, distance: 76.2
click at [449, 74] on div at bounding box center [428, 120] width 101 height 224
drag, startPoint x: 443, startPoint y: 166, endPoint x: 449, endPoint y: 94, distance: 72.7
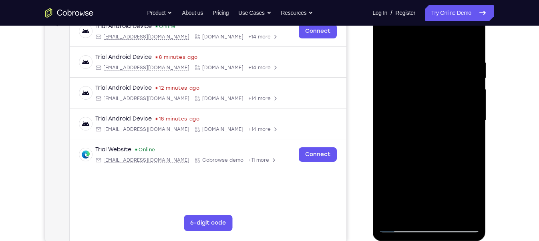
click at [449, 94] on div at bounding box center [428, 120] width 101 height 224
drag, startPoint x: 434, startPoint y: 193, endPoint x: 444, endPoint y: 117, distance: 77.0
click at [444, 117] on div at bounding box center [428, 120] width 101 height 224
drag, startPoint x: 427, startPoint y: 158, endPoint x: 436, endPoint y: 78, distance: 81.4
click at [436, 79] on div at bounding box center [428, 120] width 101 height 224
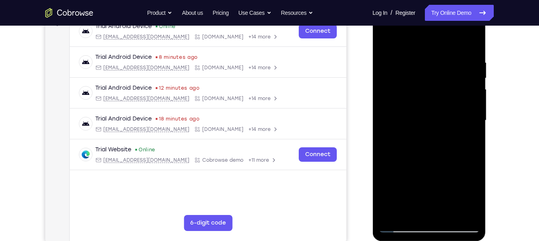
drag, startPoint x: 451, startPoint y: 158, endPoint x: 453, endPoint y: 80, distance: 78.9
click at [453, 80] on div at bounding box center [428, 120] width 101 height 224
drag, startPoint x: 416, startPoint y: 160, endPoint x: 437, endPoint y: 78, distance: 84.0
click at [437, 78] on div at bounding box center [428, 120] width 101 height 224
drag, startPoint x: 425, startPoint y: 179, endPoint x: 460, endPoint y: 34, distance: 149.9
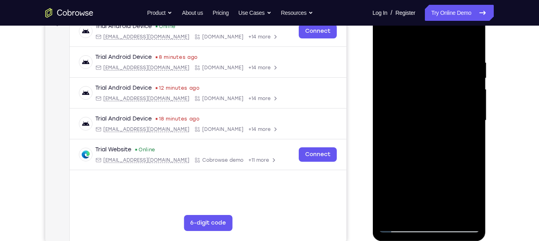
click at [460, 34] on div at bounding box center [428, 120] width 101 height 224
drag, startPoint x: 432, startPoint y: 160, endPoint x: 432, endPoint y: 112, distance: 48.0
click at [432, 112] on div at bounding box center [428, 120] width 101 height 224
drag, startPoint x: 424, startPoint y: 112, endPoint x: 432, endPoint y: 53, distance: 59.0
click at [432, 53] on div at bounding box center [428, 120] width 101 height 224
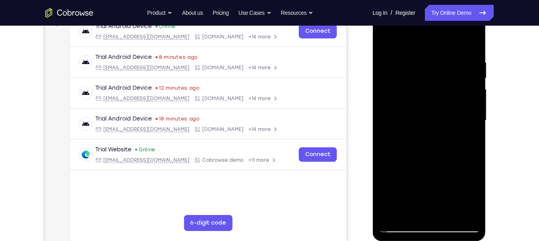
drag, startPoint x: 431, startPoint y: 154, endPoint x: 423, endPoint y: 100, distance: 55.1
click at [423, 100] on div at bounding box center [428, 120] width 101 height 224
drag, startPoint x: 444, startPoint y: 191, endPoint x: 442, endPoint y: 112, distance: 78.9
click at [444, 112] on div at bounding box center [428, 120] width 101 height 224
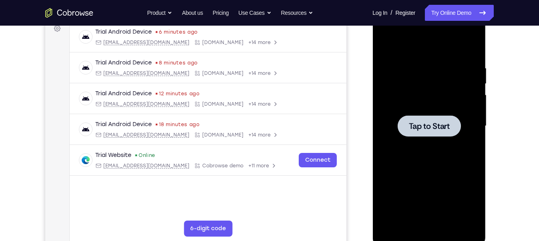
scroll to position [123, 0]
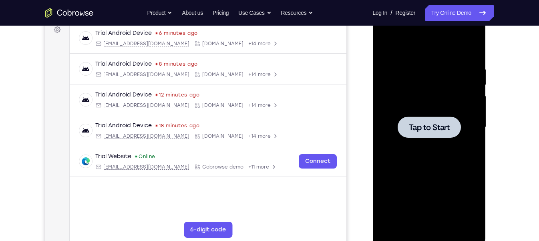
click at [417, 108] on div at bounding box center [428, 127] width 101 height 224
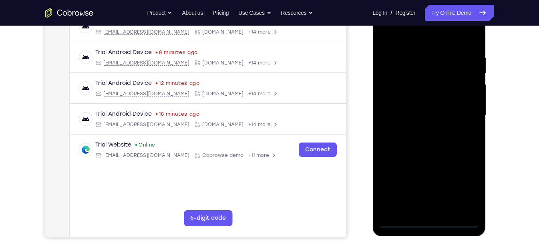
scroll to position [136, 0]
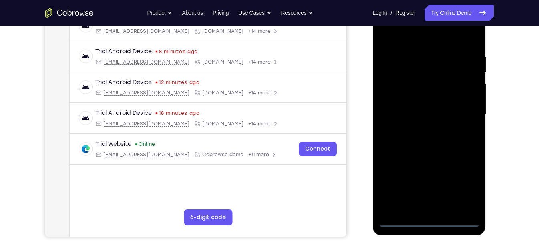
click at [425, 214] on div at bounding box center [428, 115] width 101 height 224
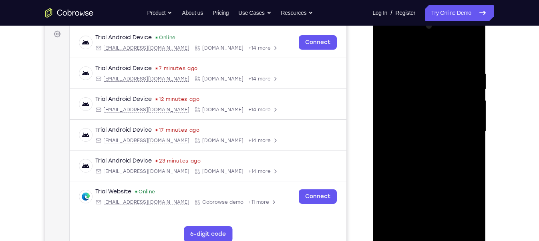
scroll to position [118, 0]
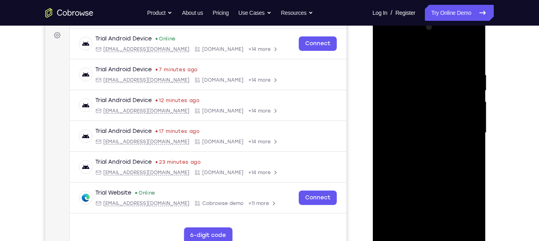
click at [461, 208] on div at bounding box center [428, 133] width 101 height 224
click at [385, 38] on div at bounding box center [428, 133] width 101 height 224
click at [461, 128] on div at bounding box center [428, 133] width 101 height 224
click at [420, 145] on div at bounding box center [428, 133] width 101 height 224
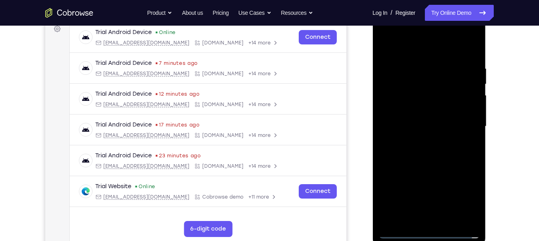
scroll to position [124, 0]
click at [448, 112] on div at bounding box center [428, 126] width 101 height 224
click at [445, 91] on div at bounding box center [428, 126] width 101 height 224
click at [436, 107] on div at bounding box center [428, 126] width 101 height 224
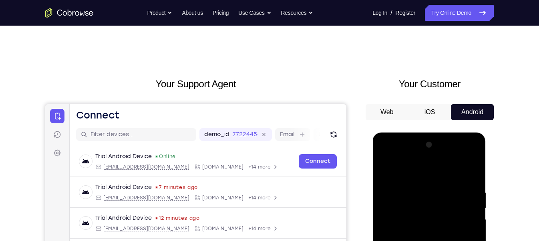
scroll to position [98, 0]
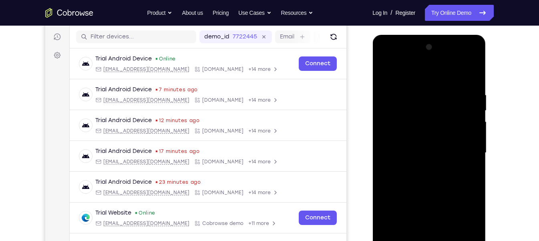
click at [409, 148] on div at bounding box center [428, 153] width 101 height 224
click at [410, 180] on div at bounding box center [428, 153] width 101 height 224
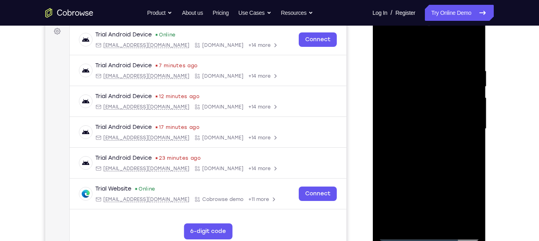
scroll to position [121, 0]
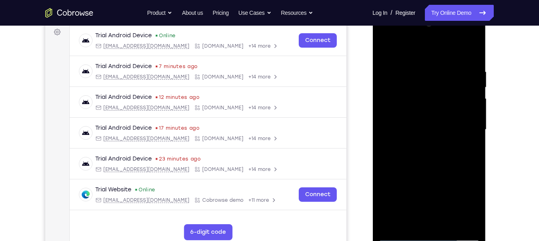
click at [439, 151] on div at bounding box center [428, 130] width 101 height 224
drag, startPoint x: 407, startPoint y: 56, endPoint x: 408, endPoint y: 37, distance: 18.8
click at [408, 37] on div at bounding box center [428, 130] width 101 height 224
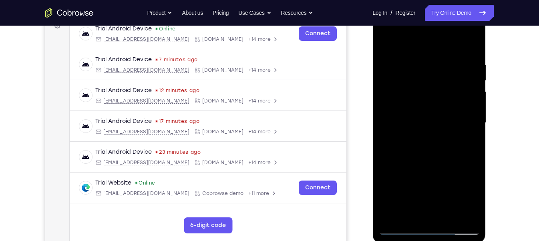
scroll to position [125, 0]
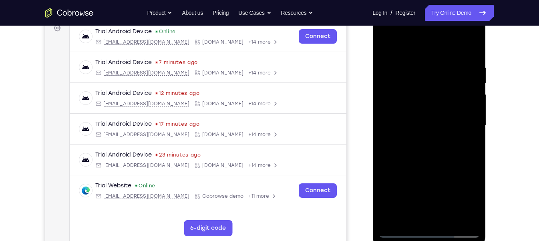
click at [472, 56] on div at bounding box center [428, 126] width 101 height 224
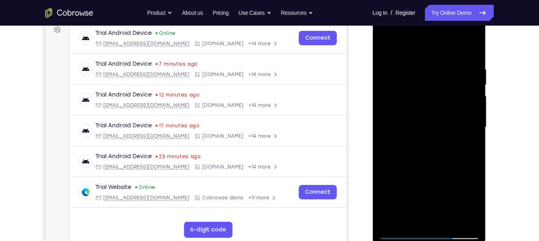
scroll to position [122, 0]
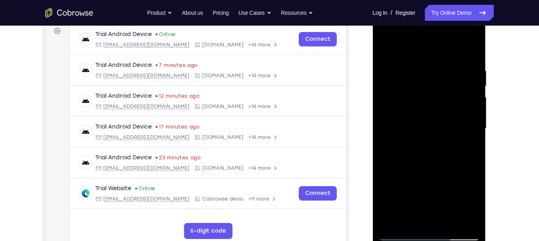
click at [468, 214] on div at bounding box center [428, 128] width 101 height 224
click at [445, 214] on div at bounding box center [428, 128] width 101 height 224
click at [428, 171] on div at bounding box center [428, 128] width 101 height 224
click at [387, 46] on div at bounding box center [428, 128] width 101 height 224
click at [446, 214] on div at bounding box center [428, 128] width 101 height 224
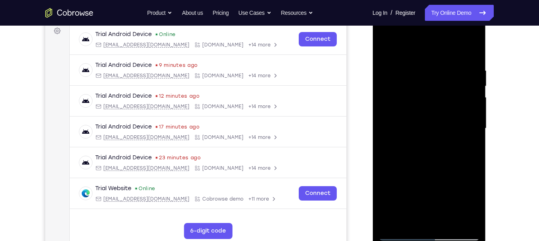
click at [413, 114] on div at bounding box center [428, 128] width 101 height 224
click at [411, 214] on div at bounding box center [428, 128] width 101 height 224
click at [409, 143] on div at bounding box center [428, 128] width 101 height 224
click at [409, 214] on div at bounding box center [428, 128] width 101 height 224
click at [412, 146] on div at bounding box center [428, 128] width 101 height 224
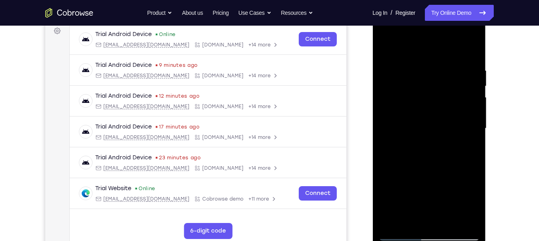
click at [382, 46] on div at bounding box center [428, 128] width 101 height 224
click at [438, 115] on div at bounding box center [428, 128] width 101 height 224
click at [419, 214] on div at bounding box center [428, 128] width 101 height 224
click at [384, 47] on div at bounding box center [428, 128] width 101 height 224
click at [386, 45] on div at bounding box center [428, 128] width 101 height 224
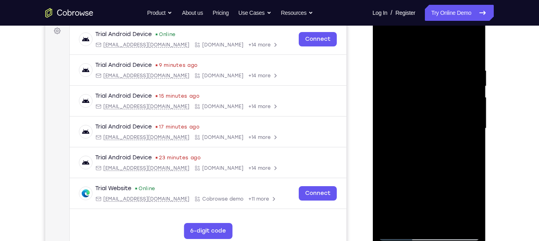
click at [407, 214] on div at bounding box center [428, 128] width 101 height 224
click at [390, 214] on div at bounding box center [428, 128] width 101 height 224
drag, startPoint x: 426, startPoint y: 200, endPoint x: 447, endPoint y: 110, distance: 91.6
click at [447, 110] on div at bounding box center [428, 128] width 101 height 224
drag, startPoint x: 427, startPoint y: 196, endPoint x: 436, endPoint y: 140, distance: 56.4
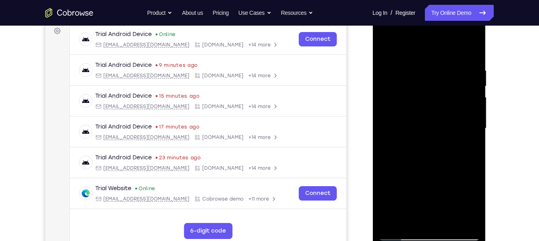
click at [436, 140] on div at bounding box center [428, 128] width 101 height 224
drag, startPoint x: 422, startPoint y: 175, endPoint x: 432, endPoint y: 109, distance: 66.0
click at [432, 109] on div at bounding box center [428, 128] width 101 height 224
click at [444, 214] on div at bounding box center [428, 128] width 101 height 224
drag, startPoint x: 429, startPoint y: 186, endPoint x: 445, endPoint y: 106, distance: 81.6
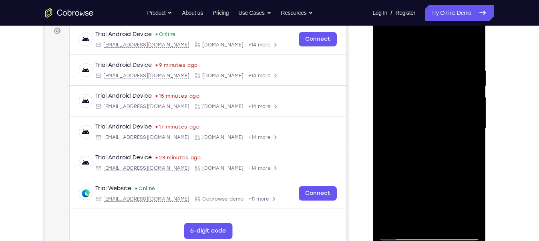
click at [445, 106] on div at bounding box center [428, 128] width 101 height 224
drag, startPoint x: 423, startPoint y: 189, endPoint x: 428, endPoint y: 163, distance: 26.1
click at [428, 163] on div at bounding box center [428, 128] width 101 height 224
click at [418, 181] on div at bounding box center [428, 128] width 101 height 224
drag, startPoint x: 403, startPoint y: 108, endPoint x: 395, endPoint y: 76, distance: 32.6
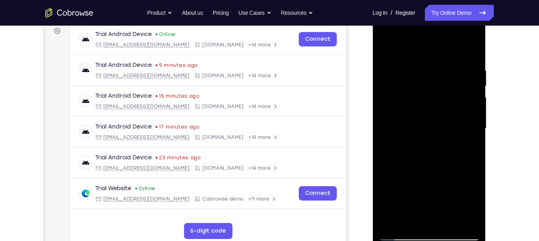
click at [395, 76] on div at bounding box center [428, 128] width 101 height 224
click at [441, 99] on div at bounding box center [428, 128] width 101 height 224
click at [383, 46] on div at bounding box center [428, 128] width 101 height 224
drag, startPoint x: 442, startPoint y: 183, endPoint x: 468, endPoint y: 94, distance: 92.2
click at [468, 94] on div at bounding box center [428, 128] width 101 height 224
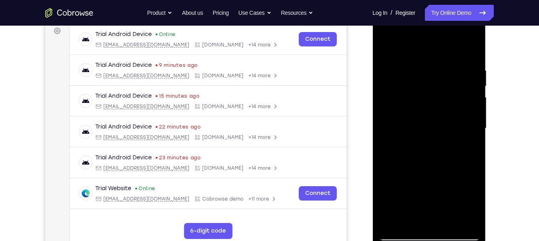
drag, startPoint x: 439, startPoint y: 134, endPoint x: 449, endPoint y: 87, distance: 47.4
click at [449, 87] on div at bounding box center [428, 128] width 101 height 224
drag, startPoint x: 445, startPoint y: 149, endPoint x: 459, endPoint y: 86, distance: 64.0
click at [459, 86] on div at bounding box center [428, 128] width 101 height 224
drag, startPoint x: 447, startPoint y: 177, endPoint x: 458, endPoint y: 108, distance: 69.7
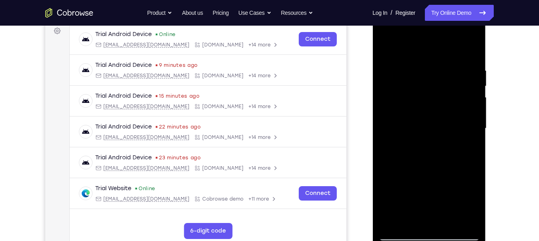
click at [458, 108] on div at bounding box center [428, 128] width 101 height 224
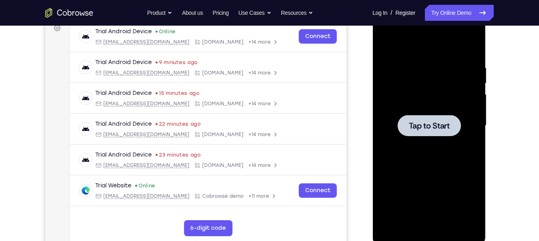
scroll to position [125, 0]
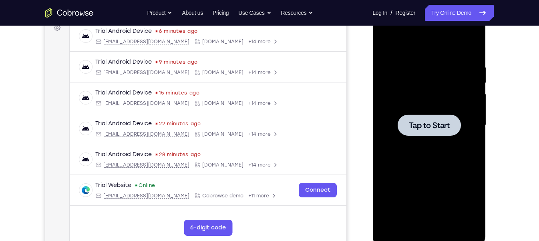
click at [483, 92] on div "Tap to Start" at bounding box center [428, 126] width 113 height 239
click at [474, 95] on div at bounding box center [428, 125] width 101 height 224
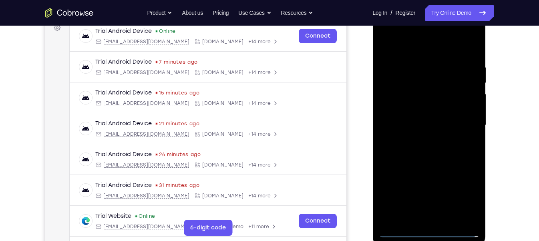
click at [429, 214] on div at bounding box center [428, 125] width 101 height 224
click at [463, 193] on div at bounding box center [428, 125] width 101 height 224
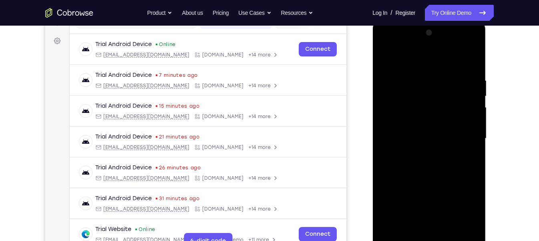
scroll to position [111, 0]
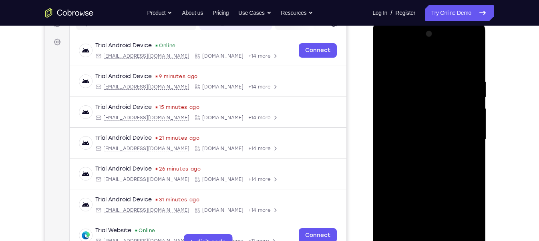
click at [420, 85] on div at bounding box center [428, 140] width 101 height 224
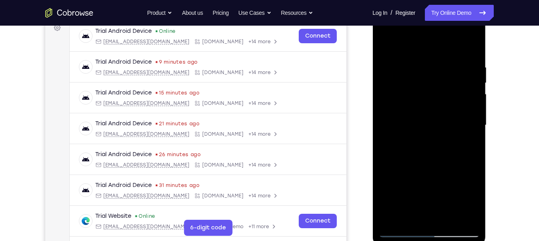
scroll to position [121, 0]
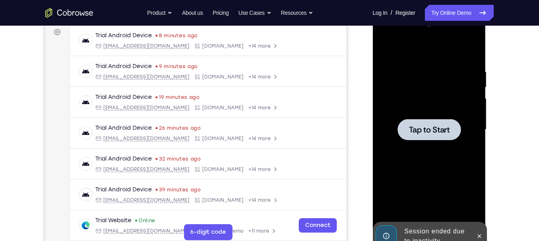
click at [409, 78] on div at bounding box center [428, 130] width 101 height 224
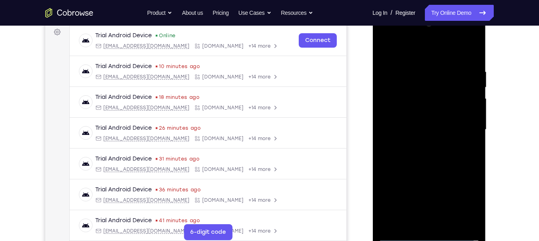
click at [427, 214] on div at bounding box center [428, 130] width 101 height 224
click at [465, 205] on div at bounding box center [428, 130] width 101 height 224
click at [385, 34] on div at bounding box center [428, 130] width 101 height 224
click at [463, 124] on div at bounding box center [428, 130] width 101 height 224
click at [418, 143] on div at bounding box center [428, 130] width 101 height 224
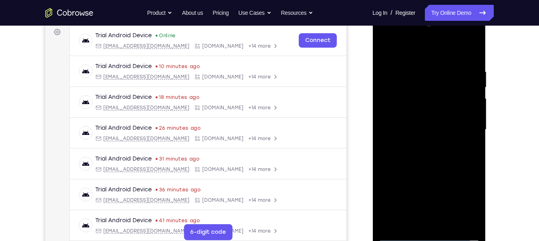
click at [429, 119] on div at bounding box center [428, 130] width 101 height 224
click at [423, 116] on div at bounding box center [428, 130] width 101 height 224
click at [419, 128] on div at bounding box center [428, 130] width 101 height 224
click at [427, 153] on div at bounding box center [428, 130] width 101 height 224
click at [445, 168] on div at bounding box center [428, 130] width 101 height 224
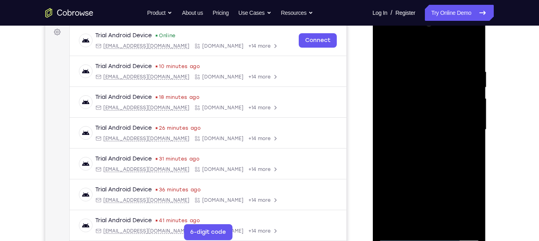
click at [449, 214] on div at bounding box center [428, 130] width 101 height 224
click at [441, 173] on div at bounding box center [428, 130] width 101 height 224
click at [464, 117] on div at bounding box center [428, 130] width 101 height 224
click at [417, 194] on div at bounding box center [428, 130] width 101 height 224
click at [437, 197] on div at bounding box center [428, 130] width 101 height 224
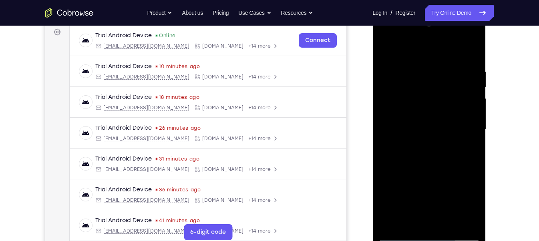
click at [414, 138] on div at bounding box center [428, 130] width 101 height 224
click at [413, 214] on div at bounding box center [428, 130] width 101 height 224
click at [419, 149] on div at bounding box center [428, 130] width 101 height 224
click at [409, 214] on div at bounding box center [428, 130] width 101 height 224
click at [440, 185] on div at bounding box center [428, 130] width 101 height 224
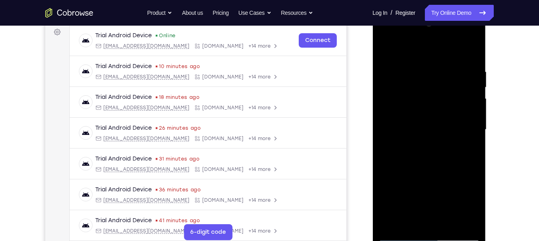
click at [440, 185] on div at bounding box center [428, 130] width 101 height 224
click at [468, 146] on div at bounding box center [428, 130] width 101 height 224
click at [386, 46] on div at bounding box center [428, 130] width 101 height 224
click at [385, 48] on div at bounding box center [428, 130] width 101 height 224
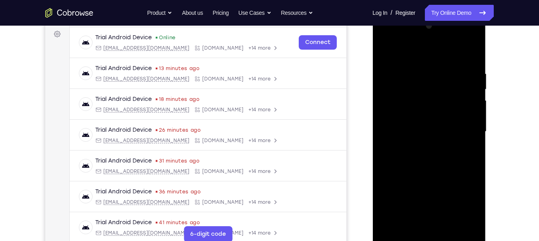
scroll to position [116, 0]
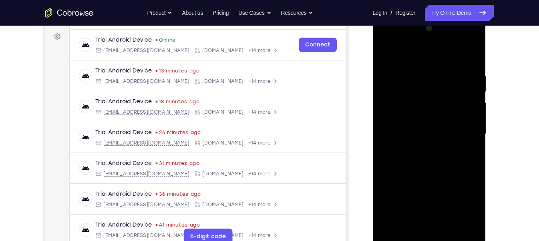
click at [424, 170] on div at bounding box center [428, 134] width 101 height 224
click at [449, 214] on div at bounding box center [428, 134] width 101 height 224
click at [386, 50] on div at bounding box center [428, 134] width 101 height 224
